Goal: Information Seeking & Learning: Find specific fact

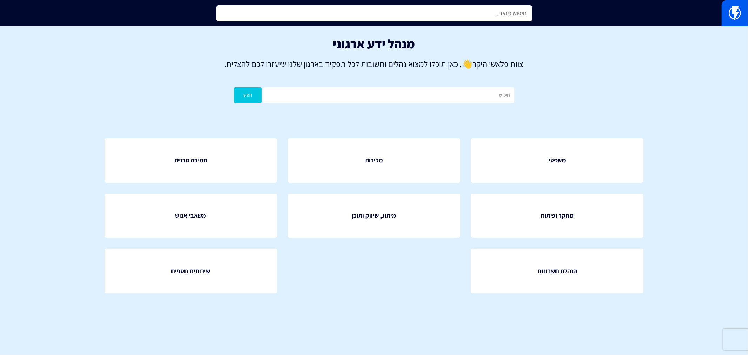
click at [353, 13] on input "text" at bounding box center [374, 13] width 316 height 16
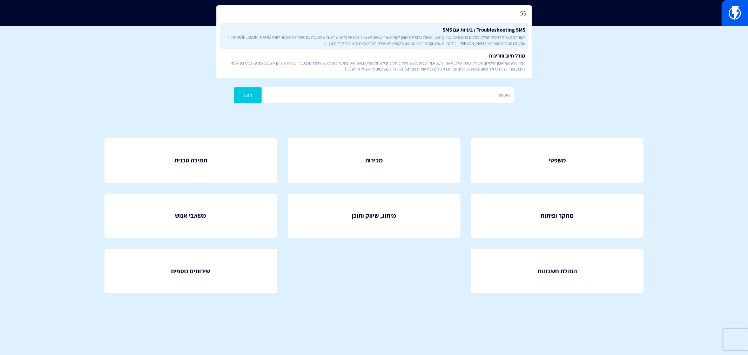
type input "5$"
click at [408, 37] on span "לקוח לא מצליח לרכוש חבילת סמסים מהמערכת לבדוק חשבון מאומת.לבדוק חשבון לקוח משוד…" at bounding box center [374, 40] width 303 height 12
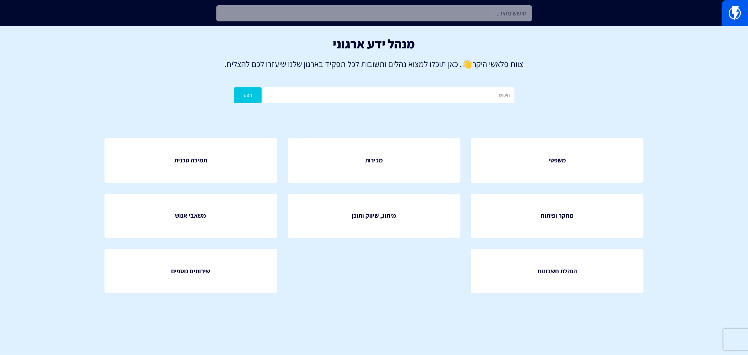
click at [476, 15] on input "text" at bounding box center [374, 13] width 316 height 16
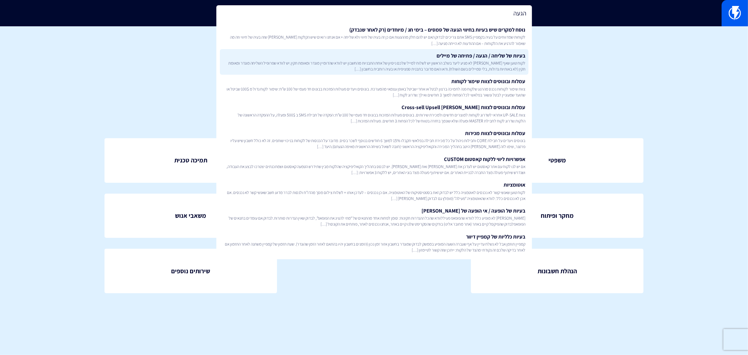
type input "הגעה"
click at [465, 63] on span "לקוח טוען שאף [PERSON_NAME] לא מגיע ליעד בשלב הראשון יש לשלוח למייל שלכם ניסיון…" at bounding box center [374, 66] width 303 height 12
